Goal: Leave review/rating: Leave review/rating

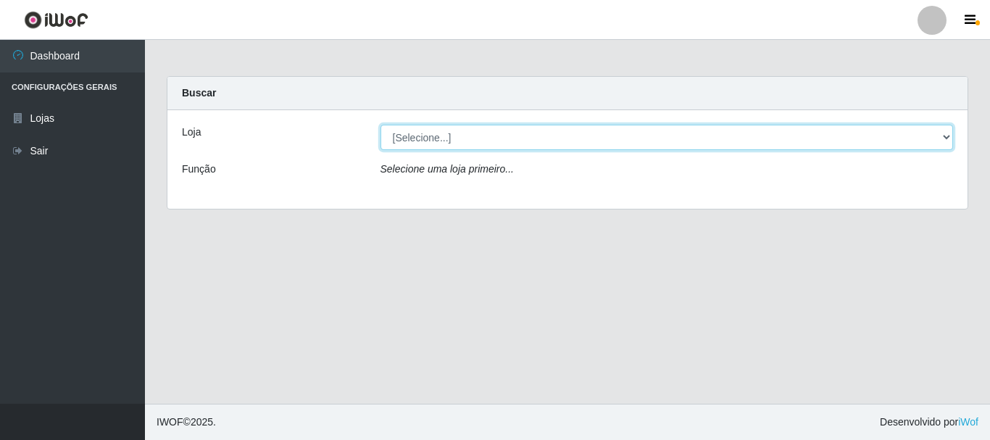
click at [643, 137] on select "[Selecione...] Casatudo BR" at bounding box center [666, 137] width 573 height 25
select select "197"
click at [380, 125] on select "[Selecione...] Casatudo BR" at bounding box center [666, 137] width 573 height 25
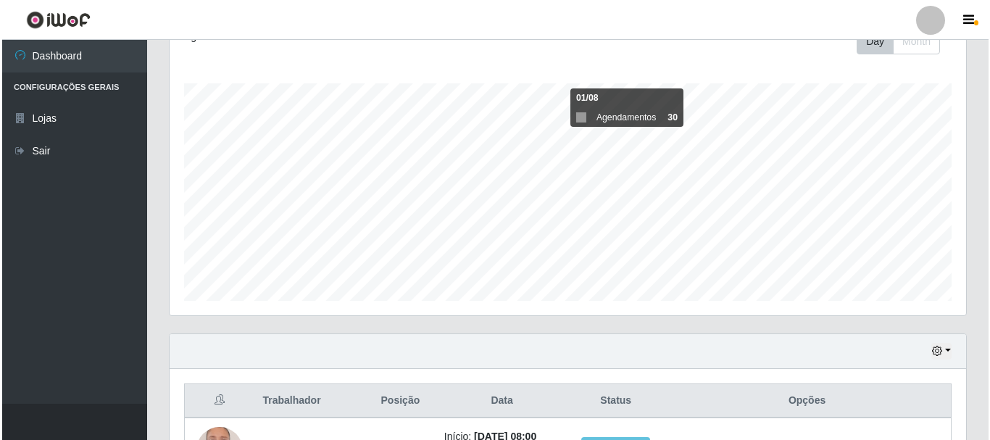
scroll to position [490, 0]
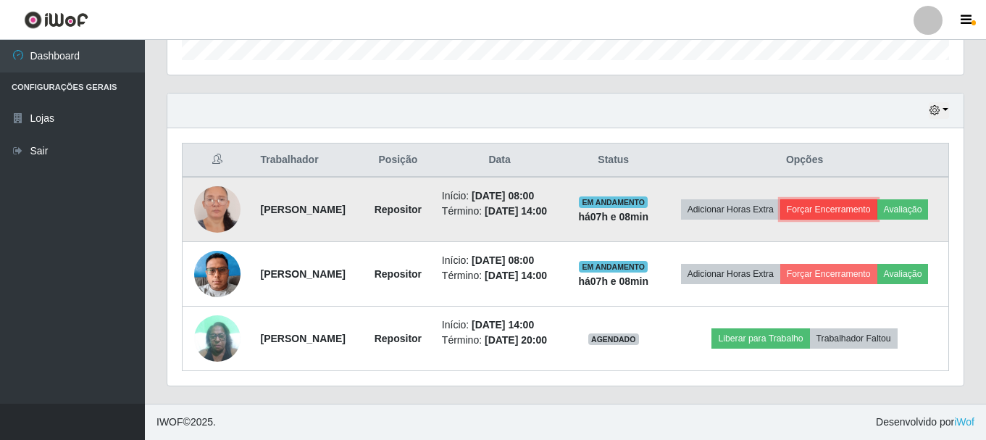
click at [864, 199] on button "Forçar Encerramento" at bounding box center [828, 209] width 97 height 20
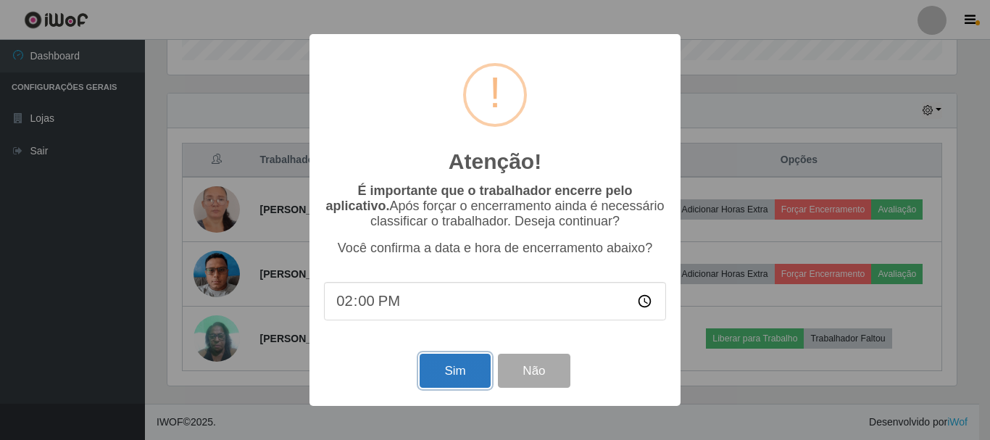
click at [446, 381] on button "Sim" at bounding box center [454, 371] width 70 height 34
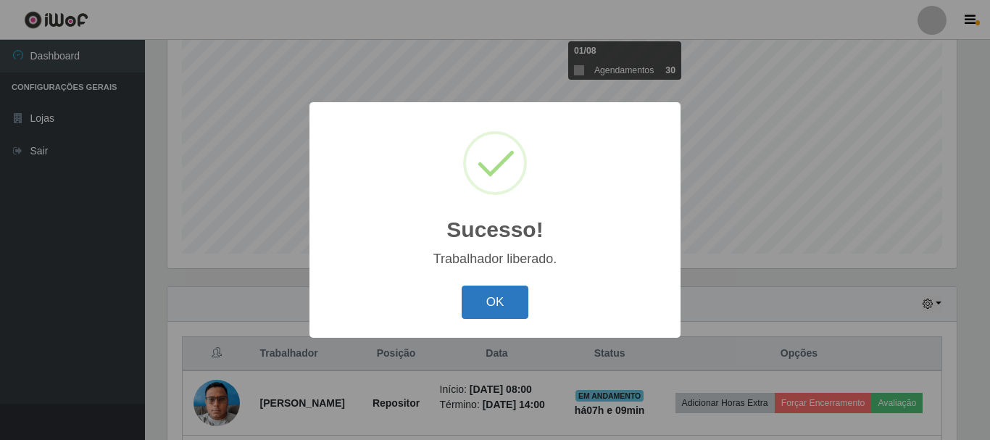
click at [490, 304] on button "OK" at bounding box center [494, 302] width 67 height 34
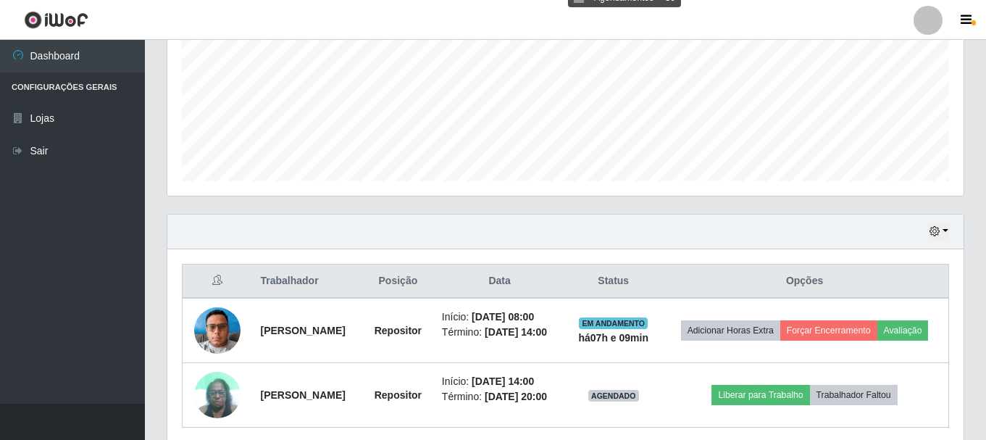
scroll to position [301, 796]
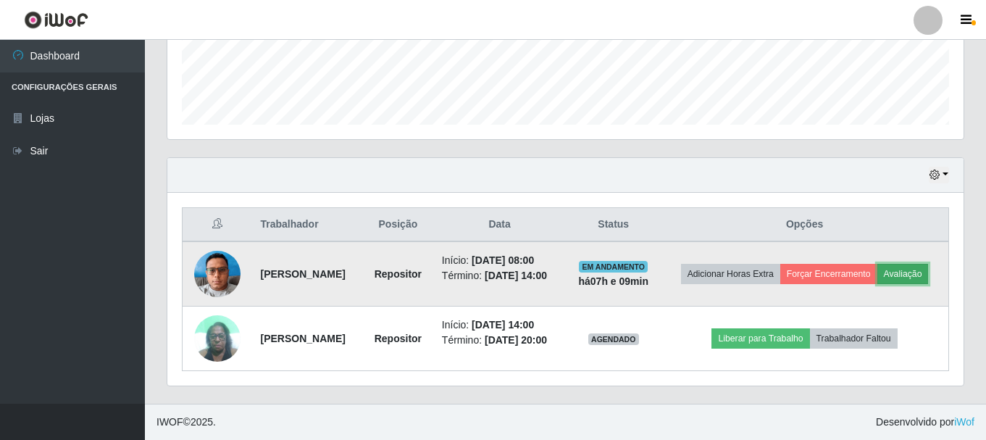
click at [877, 277] on button "Avaliação" at bounding box center [902, 274] width 51 height 20
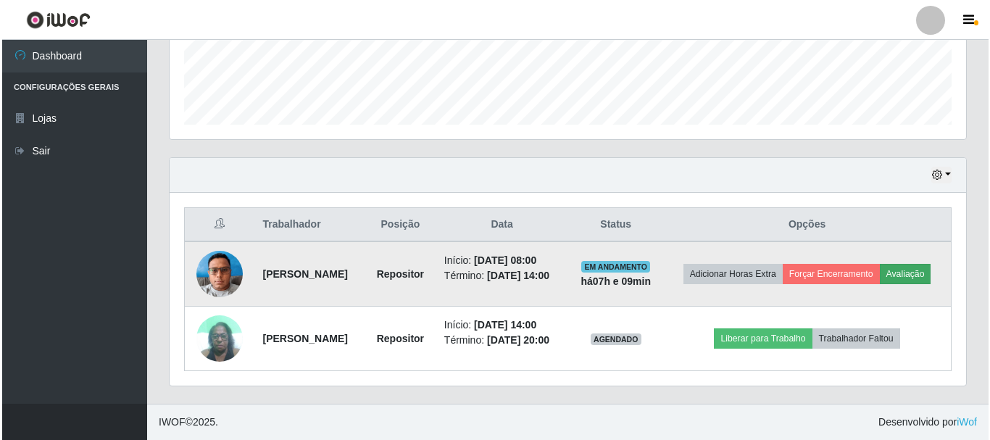
scroll to position [301, 789]
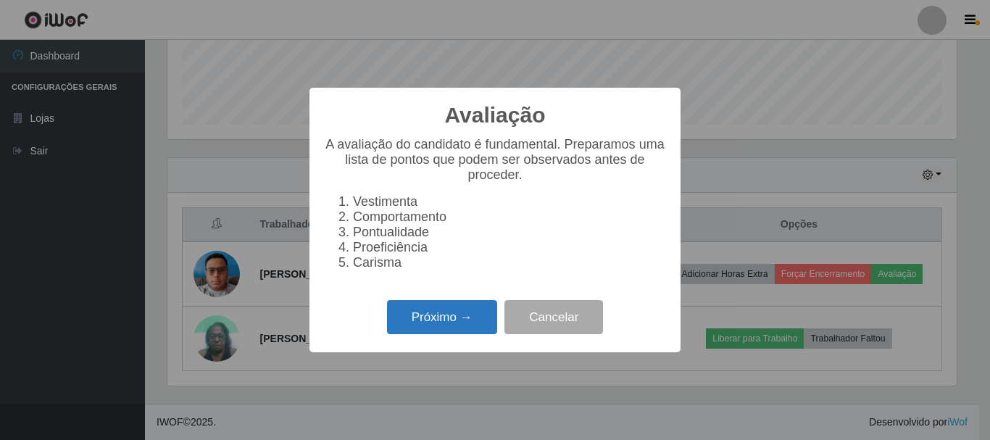
click at [411, 319] on button "Próximo →" at bounding box center [442, 317] width 110 height 34
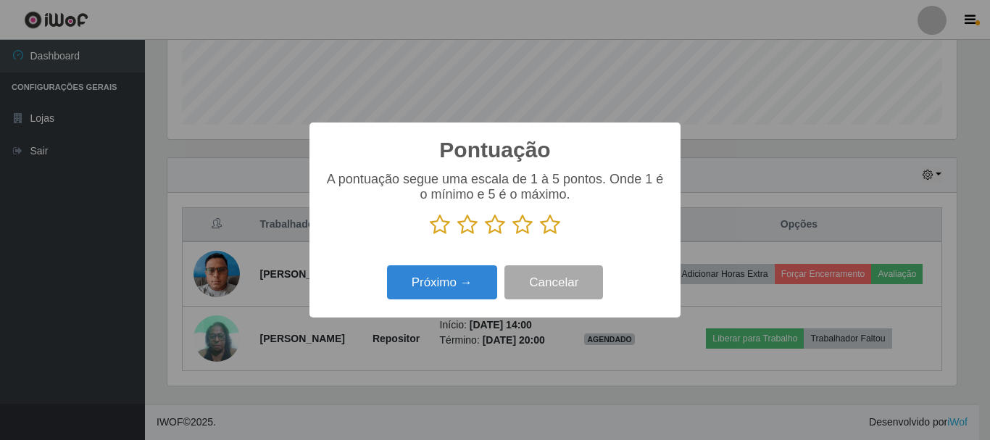
scroll to position [393, 0]
click at [545, 222] on icon at bounding box center [550, 225] width 20 height 22
click at [540, 235] on input "radio" at bounding box center [540, 235] width 0 height 0
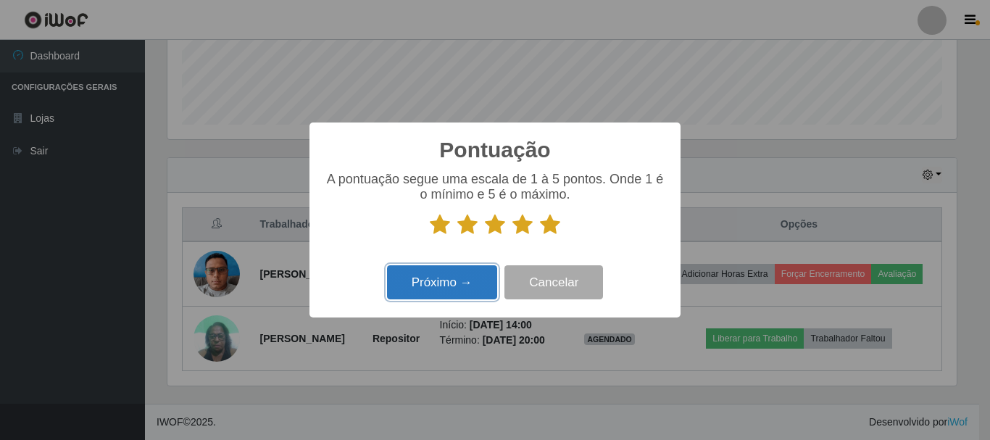
click at [404, 284] on button "Próximo →" at bounding box center [442, 282] width 110 height 34
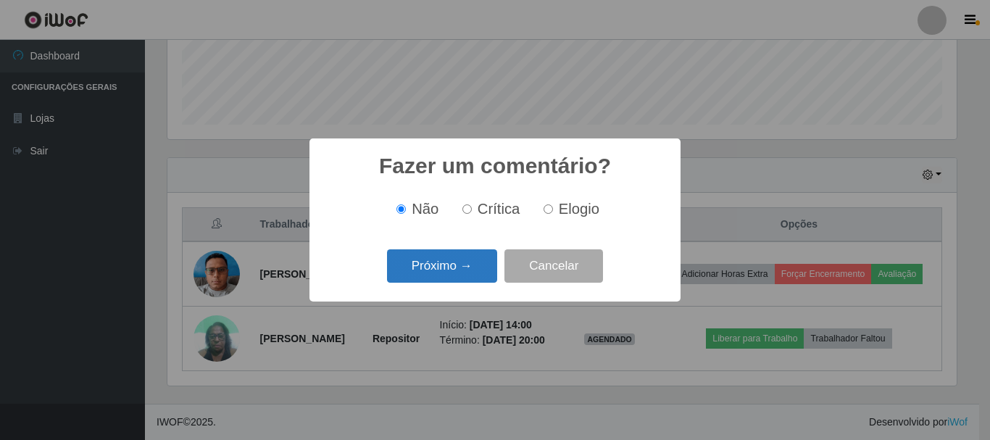
click at [437, 267] on button "Próximo →" at bounding box center [442, 266] width 110 height 34
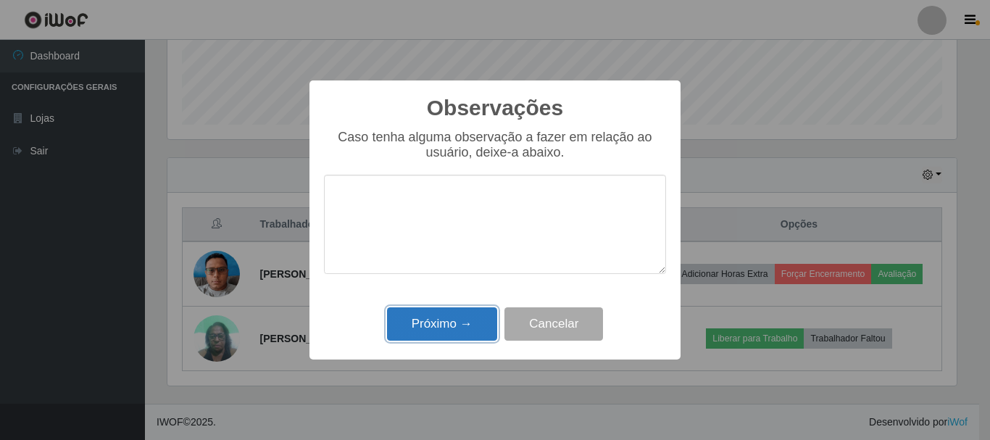
click at [435, 321] on button "Próximo →" at bounding box center [442, 324] width 110 height 34
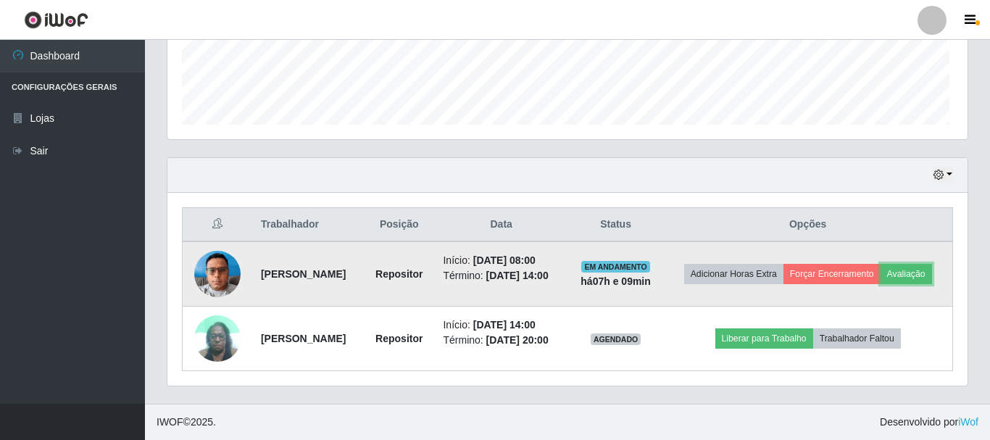
scroll to position [301, 796]
click at [871, 272] on button "Forçar Encerramento" at bounding box center [828, 274] width 97 height 20
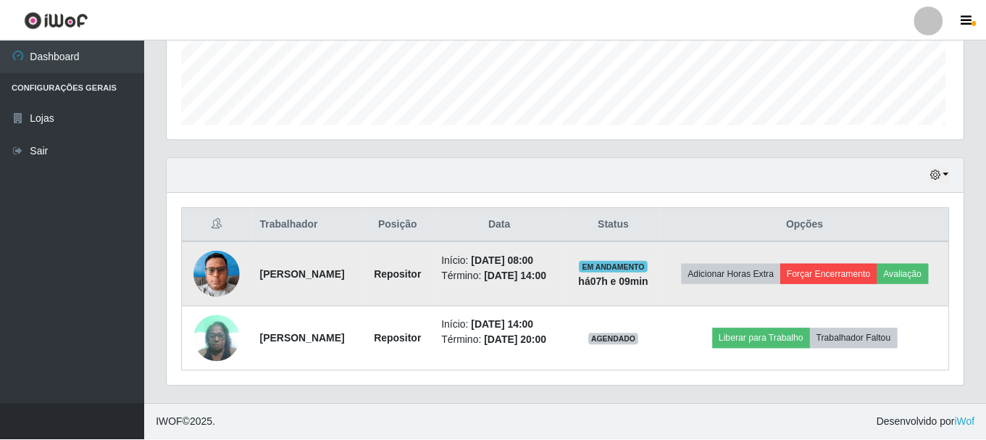
scroll to position [301, 789]
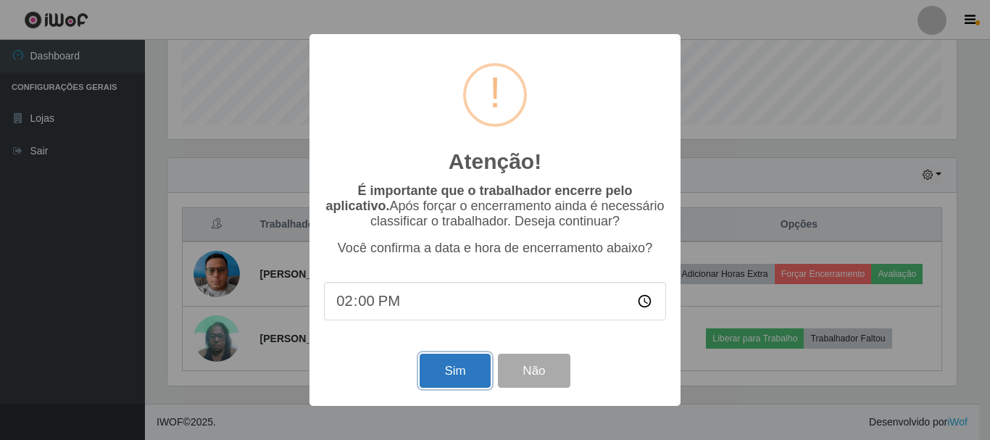
click at [464, 375] on button "Sim" at bounding box center [454, 371] width 70 height 34
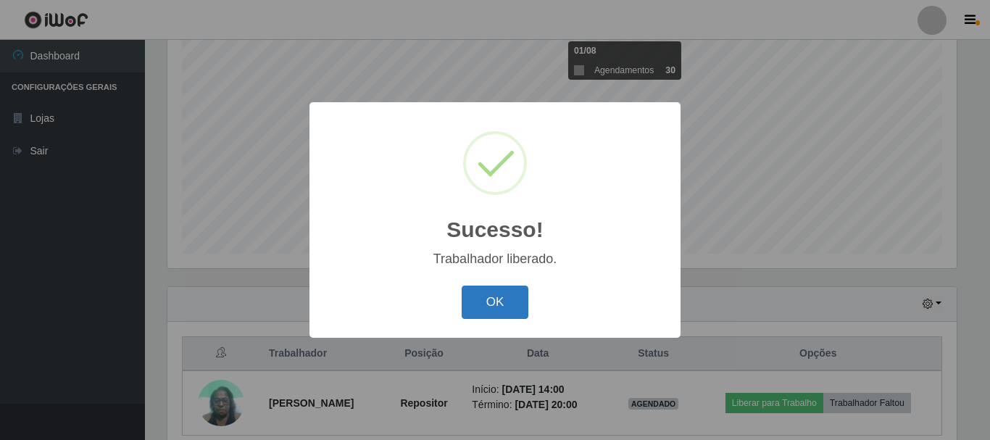
click at [482, 288] on button "OK" at bounding box center [494, 302] width 67 height 34
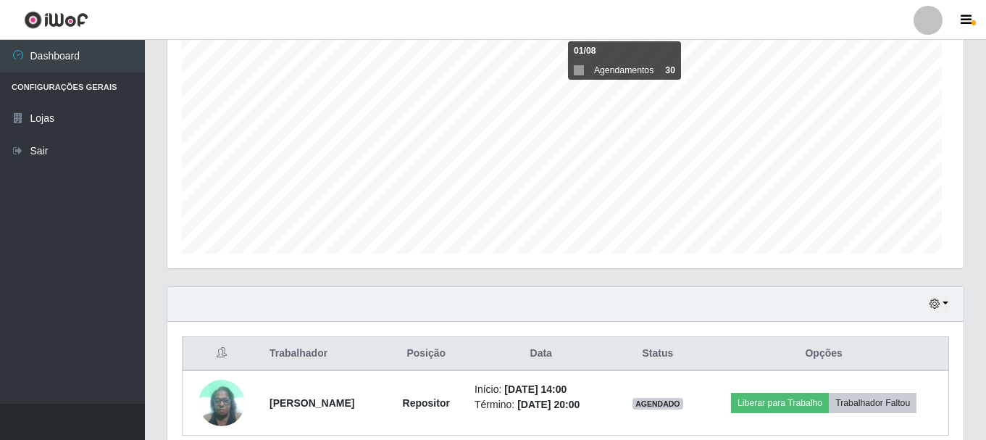
scroll to position [0, 0]
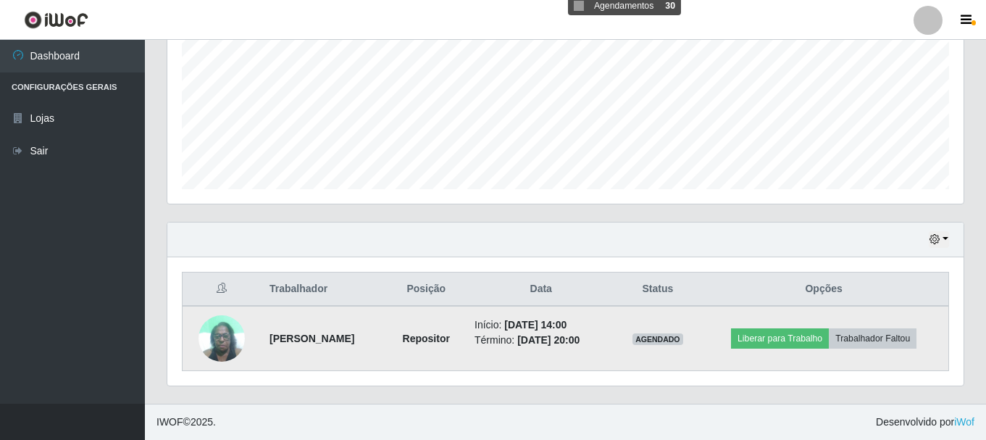
click at [239, 342] on img at bounding box center [221, 338] width 46 height 62
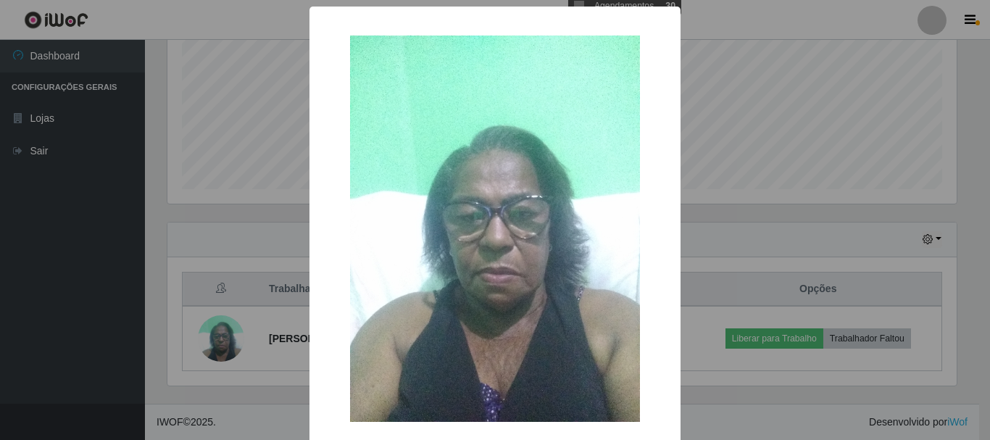
click at [968, 198] on div "× OK Cancel" at bounding box center [495, 220] width 990 height 440
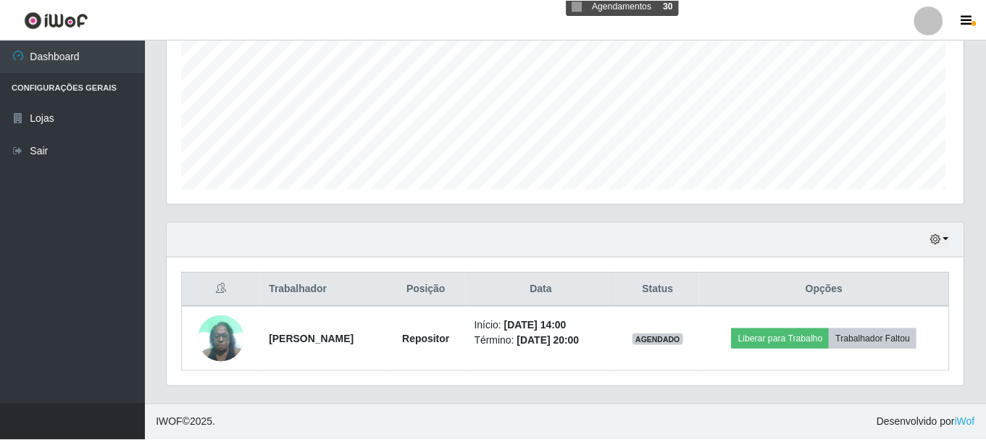
scroll to position [301, 796]
click at [592, 250] on div "Hoje 1 dia 3 dias 1 Semana Não encerrados" at bounding box center [565, 239] width 796 height 35
